Goal: Information Seeking & Learning: Learn about a topic

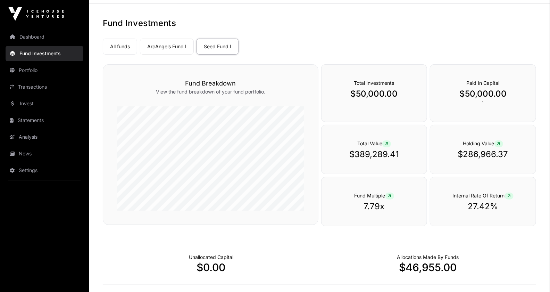
scroll to position [20, 0]
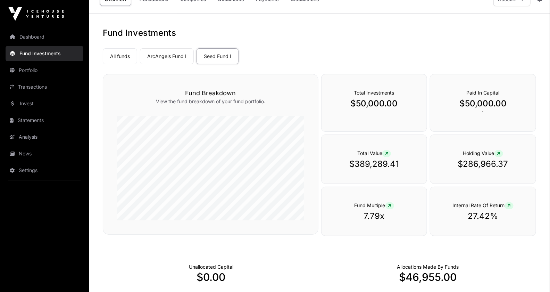
scroll to position [15, 0]
click at [208, 51] on link "Seed Fund I" at bounding box center [218, 56] width 42 height 16
click at [159, 56] on link "ArcAngels Fund I" at bounding box center [167, 56] width 54 height 16
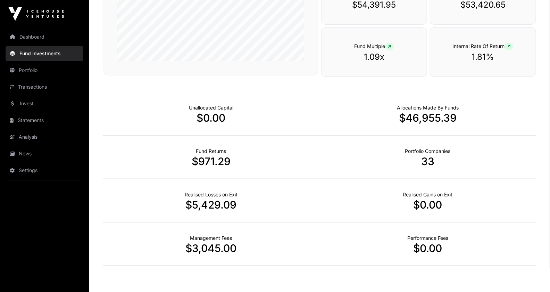
scroll to position [185, 0]
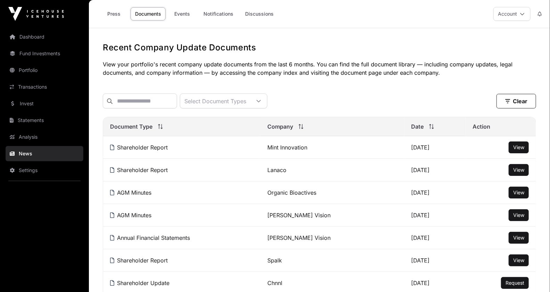
click at [38, 53] on link "Fund Investments" at bounding box center [45, 53] width 78 height 15
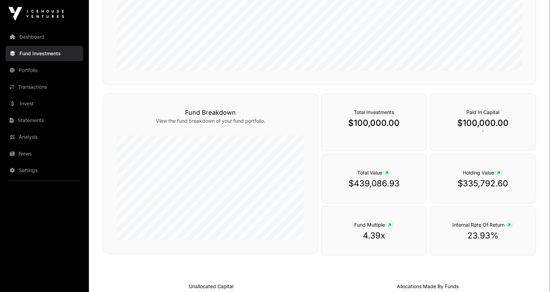
scroll to position [209, 0]
click at [498, 172] on span at bounding box center [499, 172] width 9 height 7
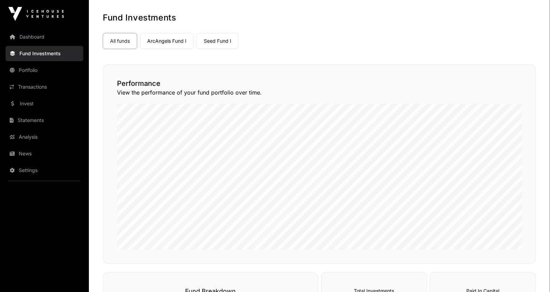
scroll to position [20, 0]
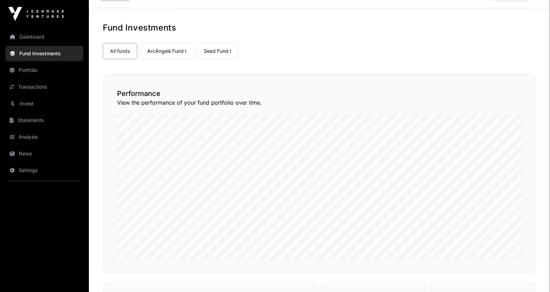
click at [218, 49] on link "Seed Fund I" at bounding box center [218, 51] width 42 height 16
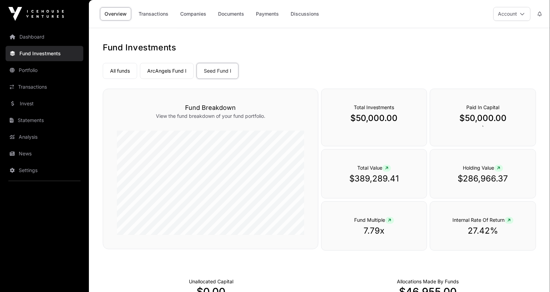
click at [168, 72] on link "ArcAngels Fund I" at bounding box center [167, 71] width 54 height 16
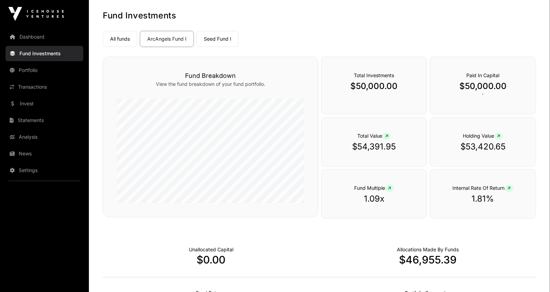
scroll to position [31, 0]
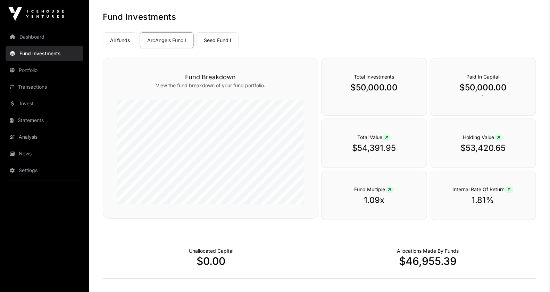
click at [126, 35] on link "All funds" at bounding box center [120, 40] width 34 height 16
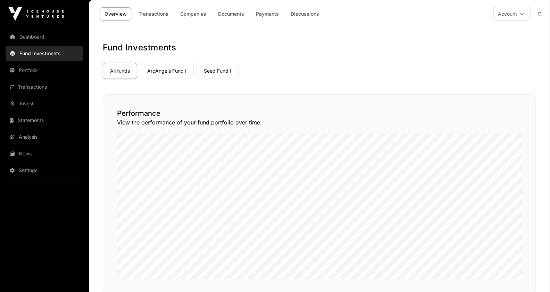
click at [187, 16] on link "Companies" at bounding box center [193, 13] width 35 height 13
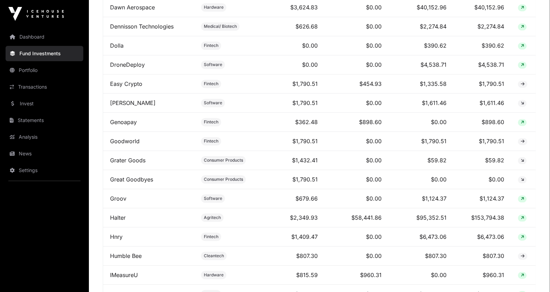
scroll to position [639, 0]
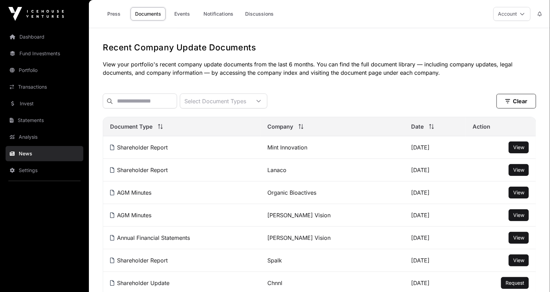
click at [111, 13] on link "Press" at bounding box center [114, 13] width 28 height 13
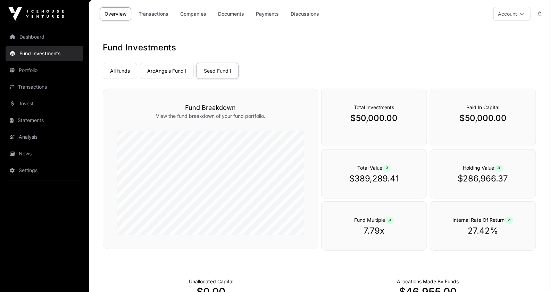
click at [174, 67] on link "ArcAngels Fund I" at bounding box center [167, 71] width 54 height 16
click at [213, 72] on link "Seed Fund I" at bounding box center [218, 71] width 42 height 16
click at [126, 69] on link "All funds" at bounding box center [120, 71] width 34 height 16
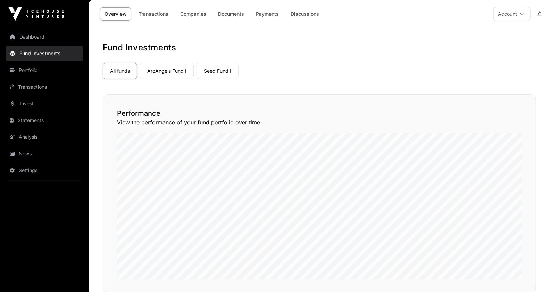
click at [190, 13] on link "Companies" at bounding box center [193, 13] width 35 height 13
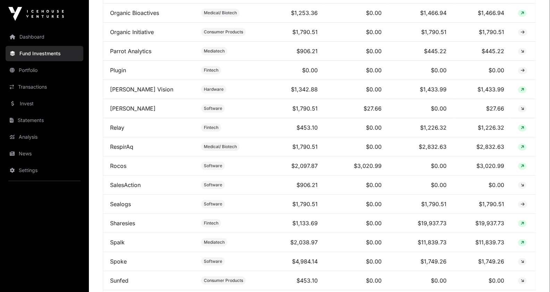
scroll to position [1173, 0]
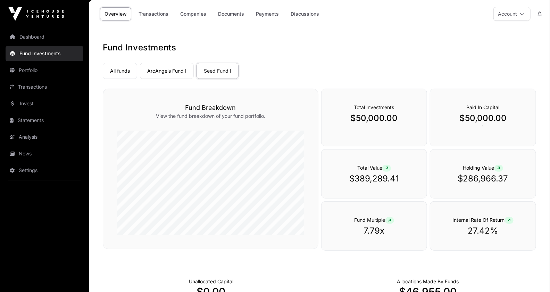
click at [196, 17] on link "Companies" at bounding box center [193, 13] width 35 height 13
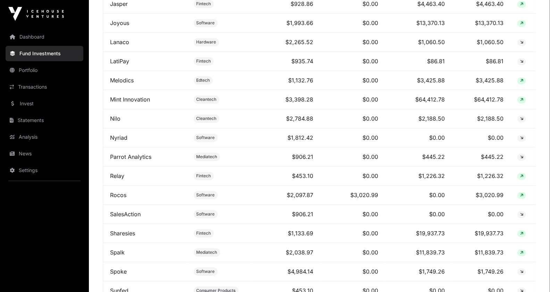
scroll to position [639, 0]
